Goal: Book appointment/travel/reservation

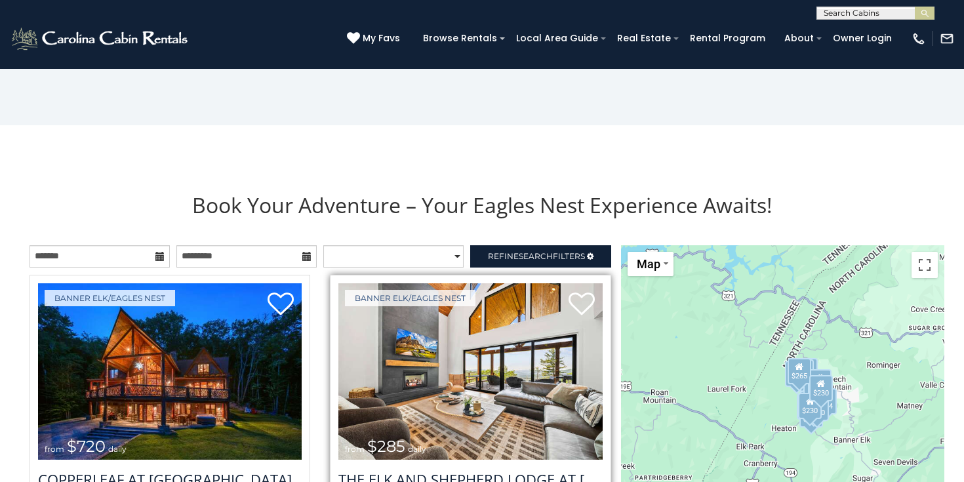
scroll to position [1290, 0]
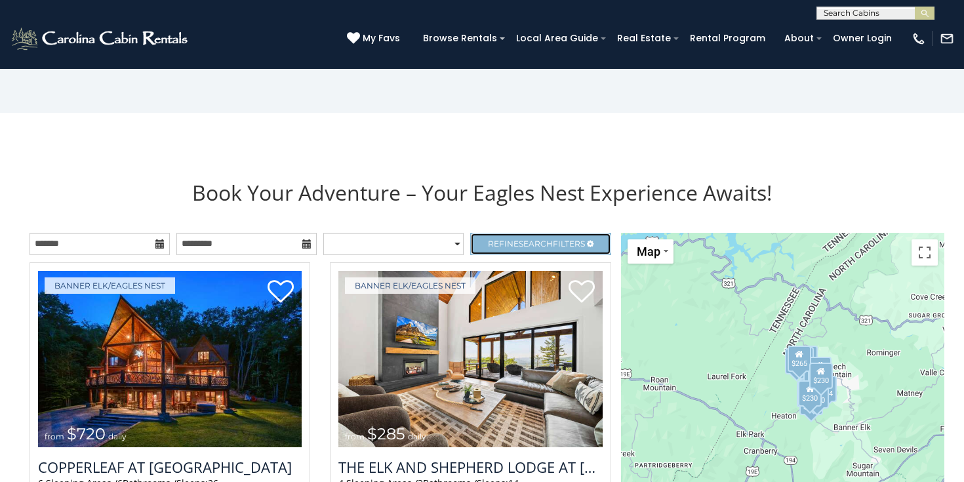
click at [581, 240] on span "Refine Search Filters" at bounding box center [536, 244] width 97 height 10
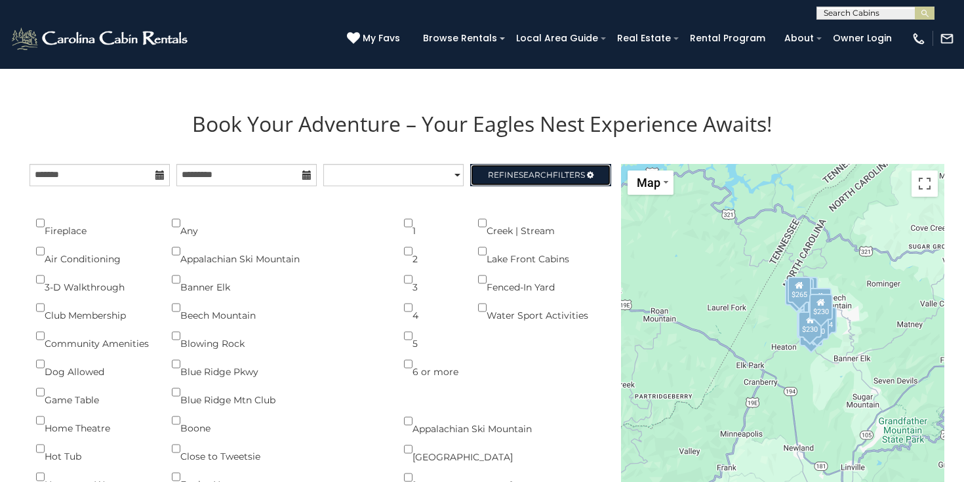
scroll to position [1349, 0]
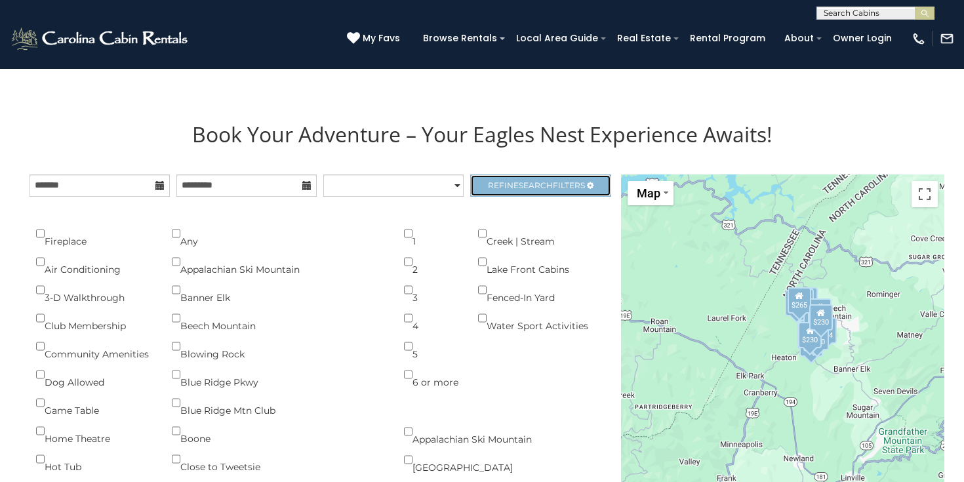
click at [584, 187] on span "Refine Search Filters" at bounding box center [536, 185] width 97 height 10
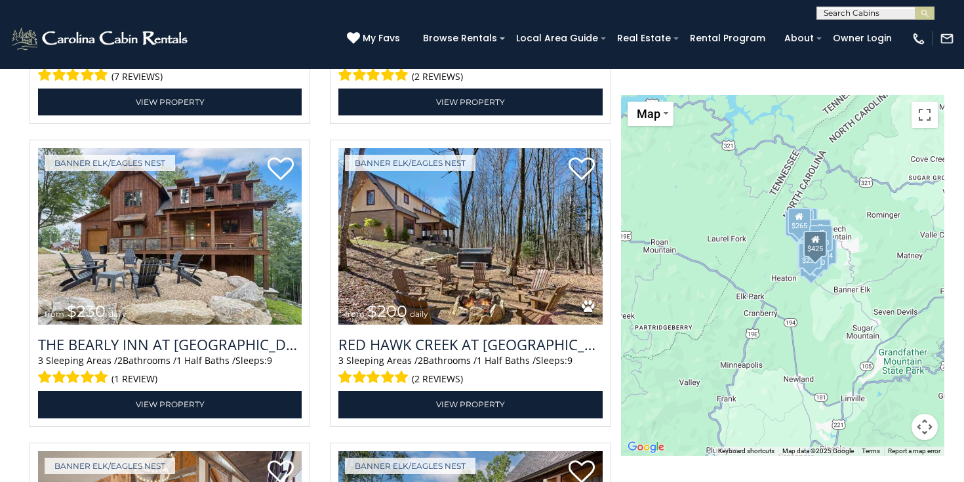
scroll to position [2033, 0]
